Goal: Task Accomplishment & Management: Manage account settings

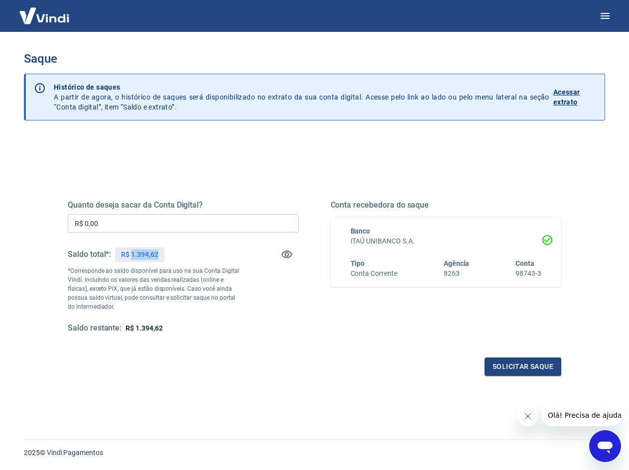
drag, startPoint x: 131, startPoint y: 253, endPoint x: 157, endPoint y: 252, distance: 26.4
click at [157, 252] on p "R$ 1.394,62" at bounding box center [139, 255] width 37 height 10
copy p "1.394,62"
